Goal: Task Accomplishment & Management: Complete application form

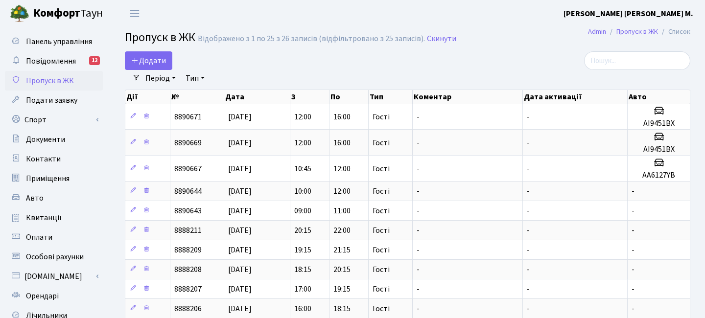
select select "25"
click at [145, 57] on span "Додати" at bounding box center [148, 60] width 35 height 11
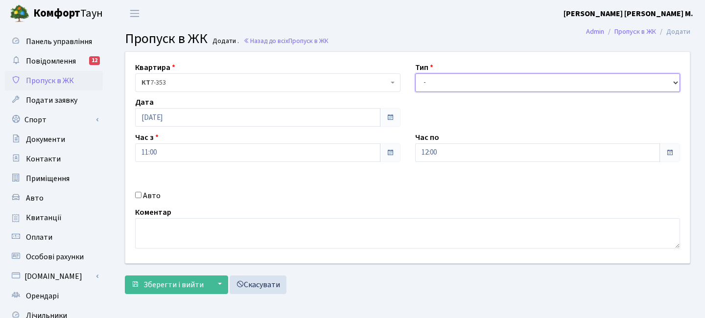
click at [467, 84] on select "- Доставка Таксі Гості Сервіс" at bounding box center [548, 82] width 266 height 19
select select "3"
click at [415, 73] on select "- Доставка Таксі Гості Сервіс" at bounding box center [548, 82] width 266 height 19
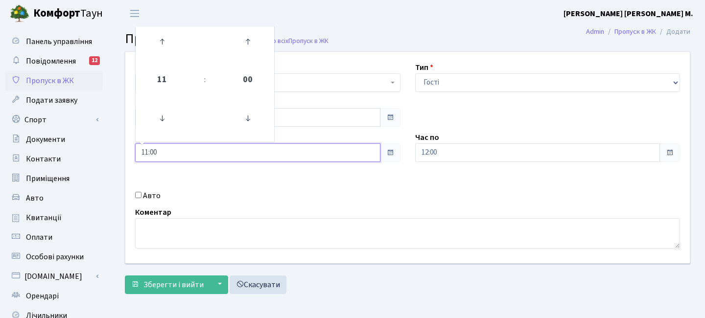
drag, startPoint x: 227, startPoint y: 156, endPoint x: 220, endPoint y: 149, distance: 9.7
click at [227, 156] on input "11:00" at bounding box center [257, 153] width 245 height 19
click at [169, 47] on icon at bounding box center [162, 41] width 26 height 26
type input "12:00"
drag, startPoint x: 459, startPoint y: 151, endPoint x: 447, endPoint y: 147, distance: 12.9
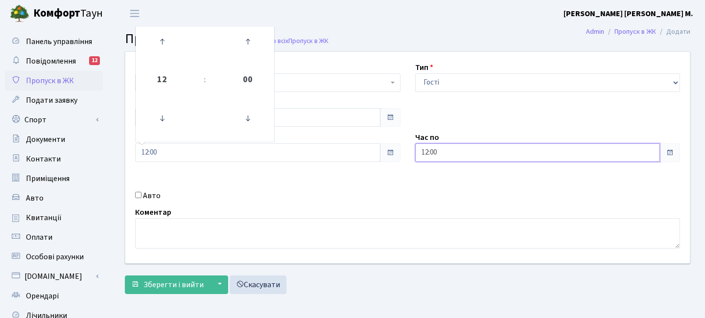
click at [459, 151] on input "12:00" at bounding box center [537, 153] width 245 height 19
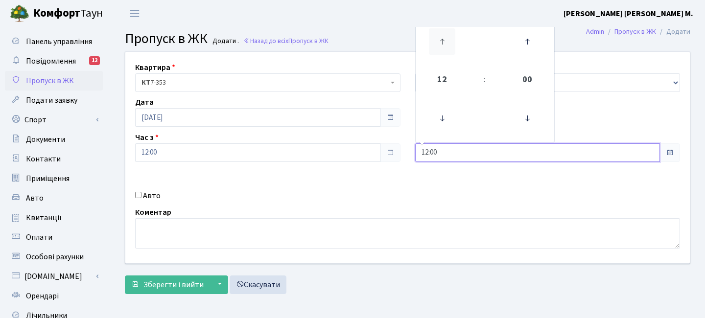
click at [445, 39] on icon at bounding box center [442, 41] width 26 height 26
type input "14:00"
click at [141, 194] on input "Авто" at bounding box center [138, 195] width 6 height 6
checkbox input "true"
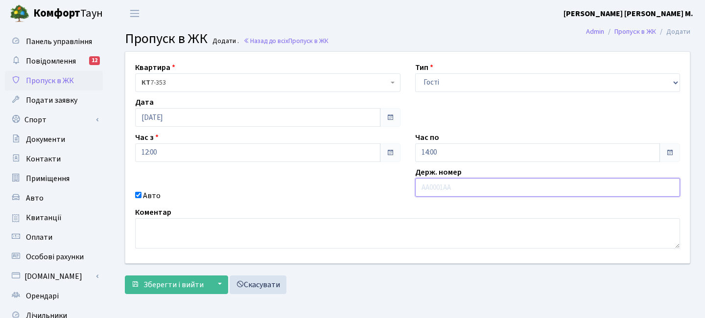
paste input "АА9347YА"
type input "АА9347YА"
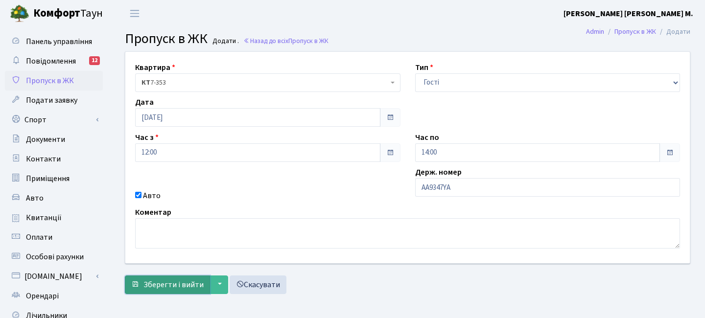
click at [172, 288] on span "Зберегти і вийти" at bounding box center [174, 285] width 60 height 11
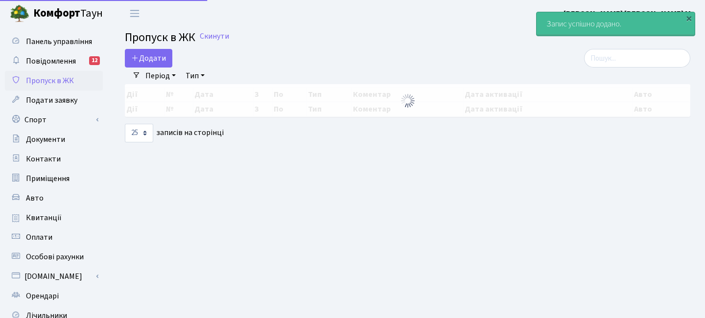
select select "25"
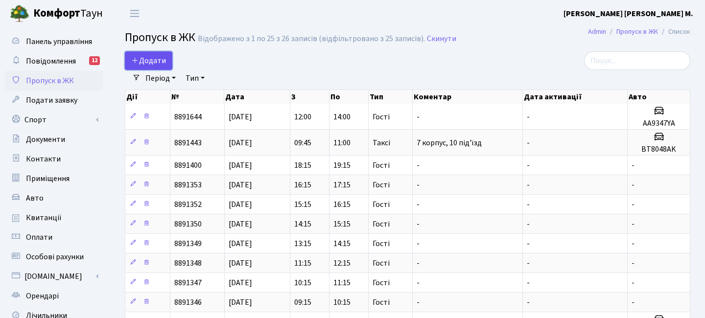
click at [165, 56] on span "Додати" at bounding box center [148, 60] width 35 height 11
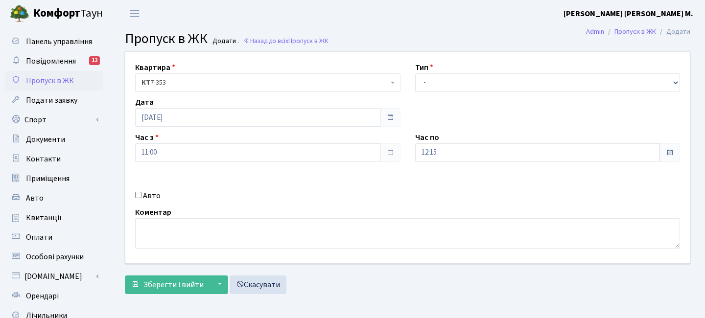
click at [66, 83] on span "Пропуск в ЖК" at bounding box center [50, 80] width 48 height 11
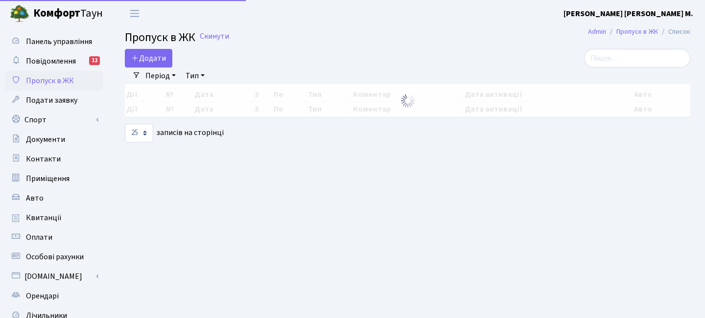
select select "25"
